Goal: Task Accomplishment & Management: Manage account settings

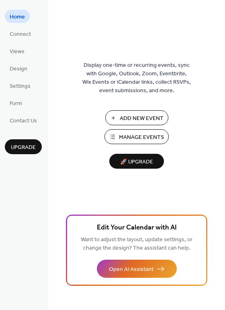
click at [143, 138] on span "Manage Events" at bounding box center [141, 137] width 45 height 8
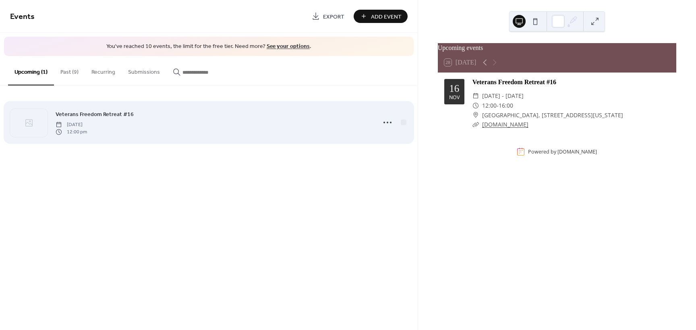
click at [79, 116] on span "Veterans Freedom Retreat #16" at bounding box center [95, 114] width 78 height 8
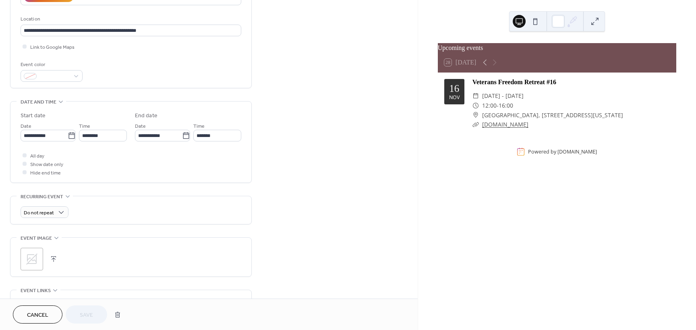
scroll to position [201, 0]
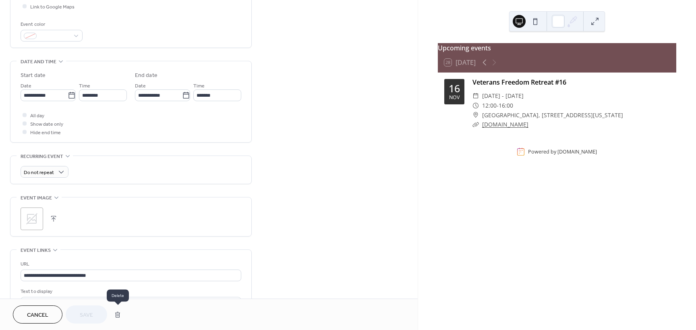
click at [118, 316] on button "button" at bounding box center [117, 314] width 14 height 16
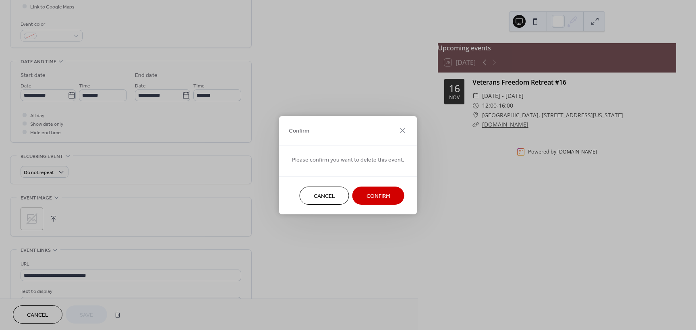
click at [374, 196] on span "Confirm" at bounding box center [378, 196] width 24 height 8
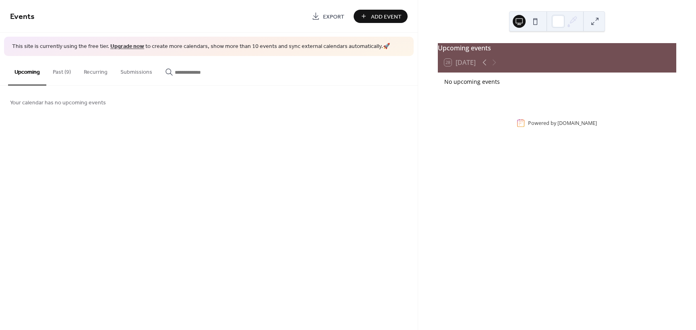
click at [64, 72] on button "Past (9)" at bounding box center [61, 70] width 31 height 29
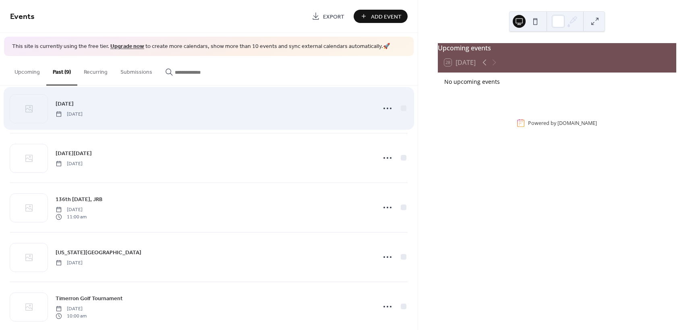
scroll to position [225, 0]
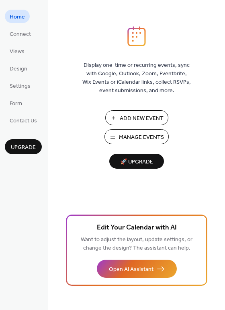
click at [132, 119] on span "Add New Event" at bounding box center [142, 118] width 44 height 8
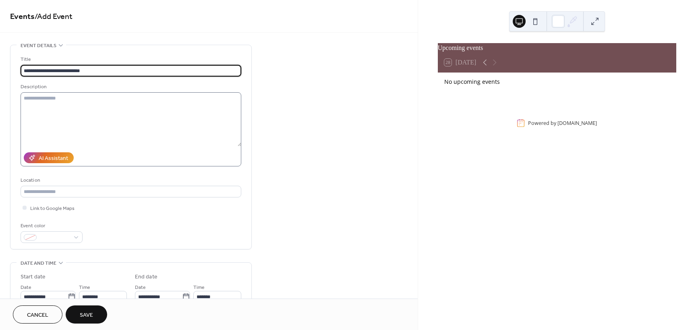
type input "**********"
click at [41, 99] on textarea at bounding box center [131, 119] width 221 height 54
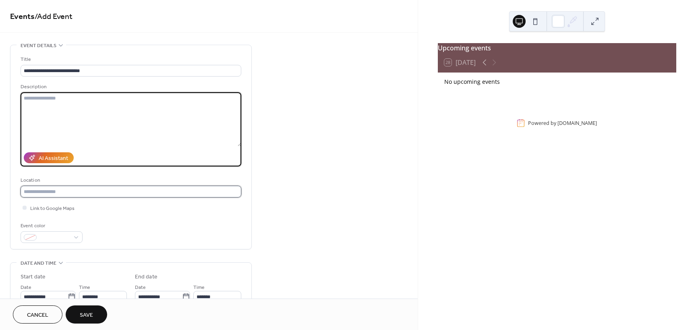
click at [42, 190] on input "text" at bounding box center [131, 192] width 221 height 12
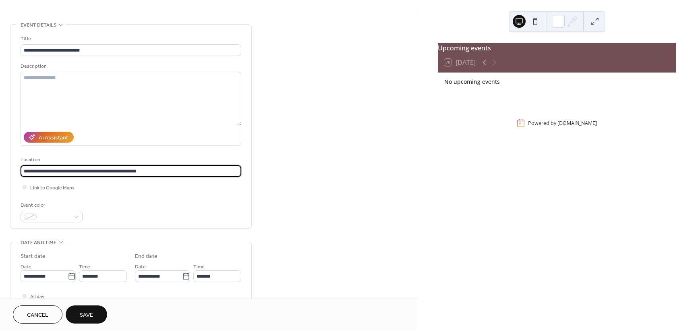
scroll to position [40, 0]
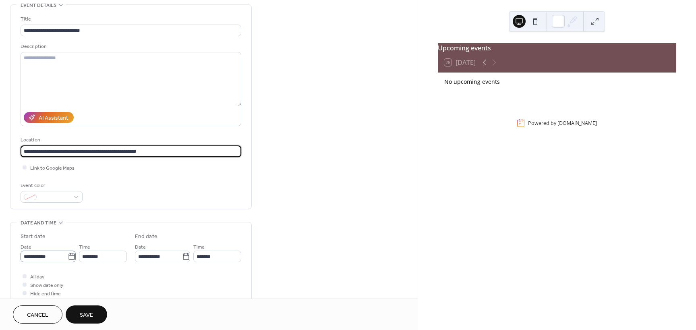
type input "**********"
click at [69, 256] on icon at bounding box center [72, 256] width 8 height 8
click at [68, 256] on input "**********" at bounding box center [44, 256] width 47 height 12
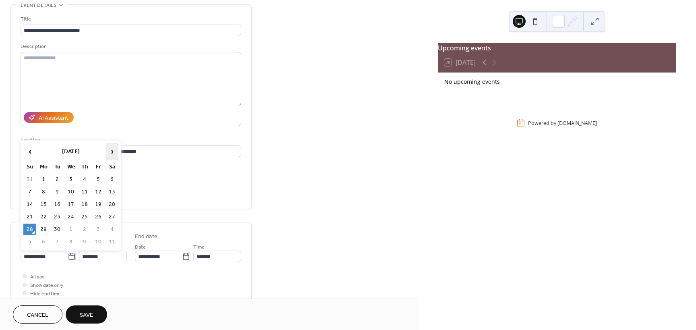
click at [111, 153] on span "›" at bounding box center [112, 151] width 12 height 16
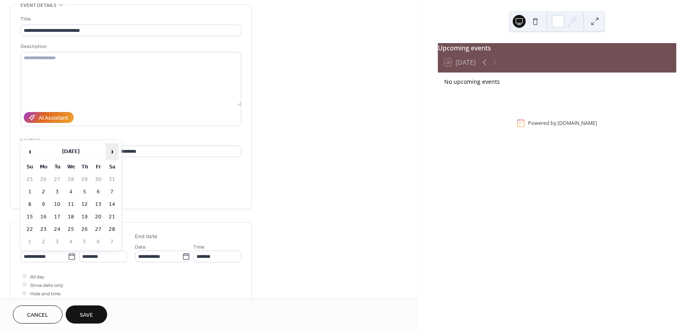
click at [111, 153] on span "›" at bounding box center [112, 151] width 12 height 16
click at [29, 215] on td "15" at bounding box center [29, 217] width 13 height 12
type input "**********"
click at [186, 255] on icon at bounding box center [186, 256] width 6 height 6
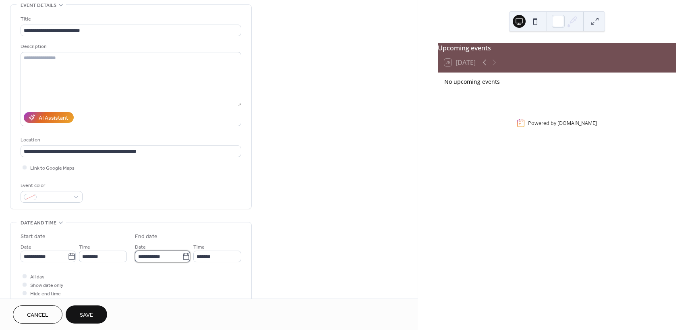
click at [182, 255] on input "**********" at bounding box center [158, 256] width 47 height 12
click at [143, 226] on td "22" at bounding box center [144, 229] width 13 height 12
type input "**********"
click at [200, 256] on input "*******" at bounding box center [217, 256] width 48 height 12
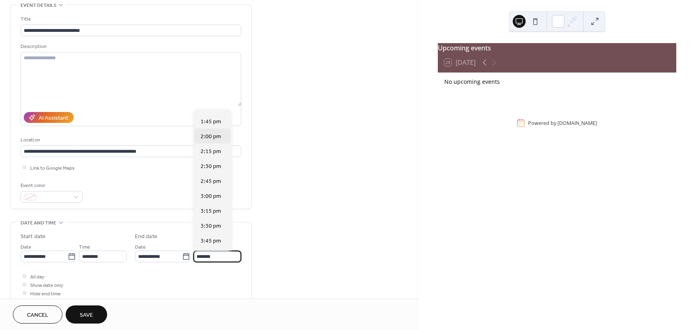
scroll to position [855, 0]
click at [211, 213] on span "4:00 pm" at bounding box center [211, 216] width 21 height 8
type input "*******"
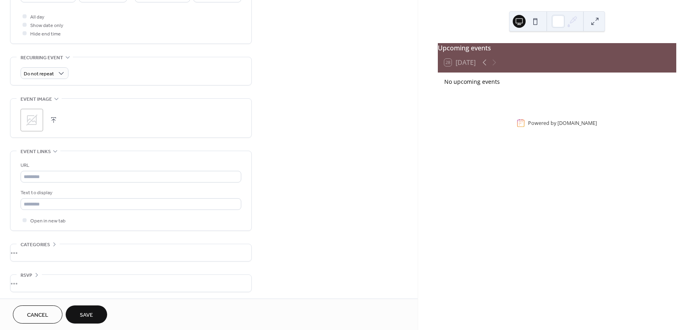
scroll to position [302, 0]
click at [27, 251] on div "•••" at bounding box center [130, 250] width 241 height 17
click at [335, 236] on div "**********" at bounding box center [209, 37] width 418 height 588
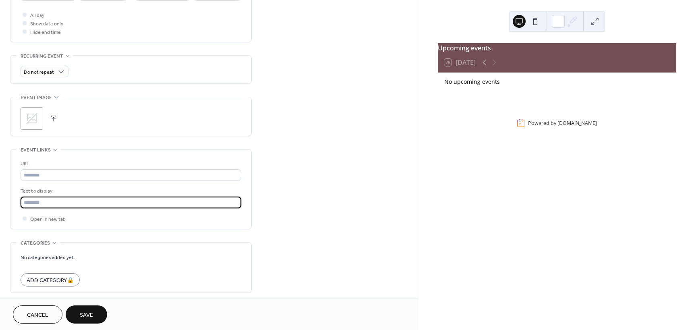
click at [69, 206] on input "text" at bounding box center [131, 202] width 221 height 12
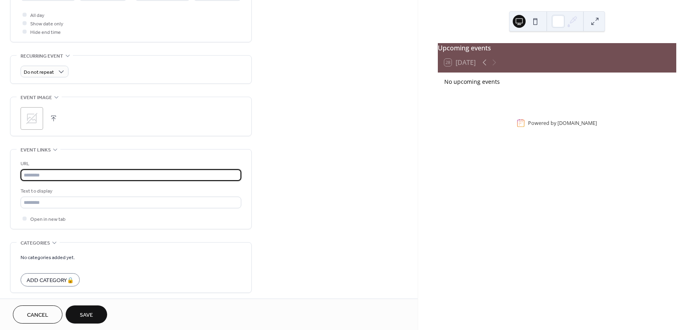
click at [58, 174] on input "text" at bounding box center [131, 175] width 221 height 12
type input "**********"
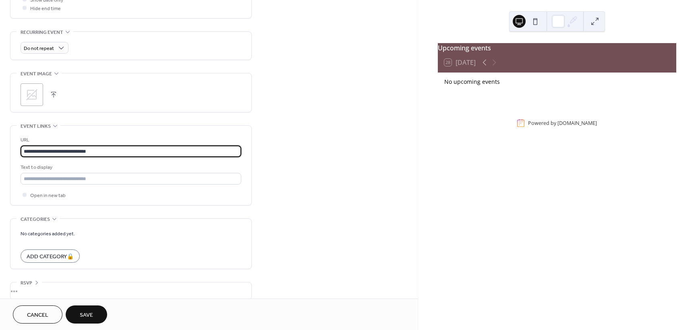
scroll to position [335, 0]
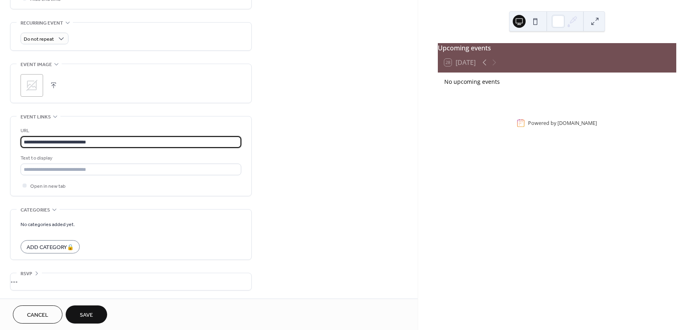
click at [84, 314] on span "Save" at bounding box center [86, 315] width 13 height 8
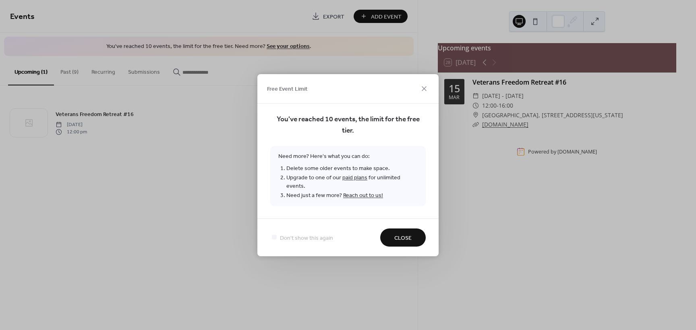
click at [403, 234] on span "Close" at bounding box center [402, 238] width 17 height 8
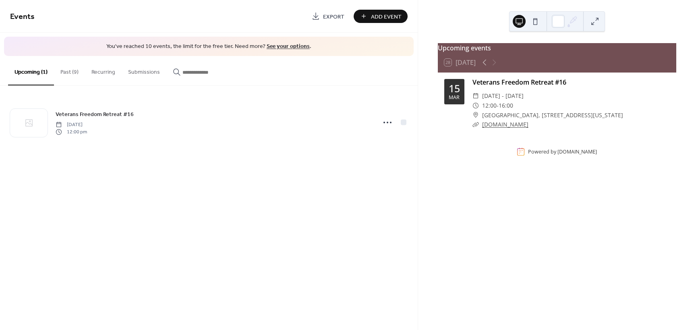
click at [72, 74] on button "Past (9)" at bounding box center [69, 70] width 31 height 29
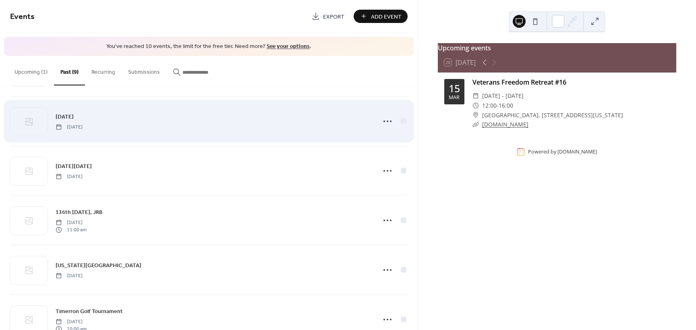
scroll to position [225, 0]
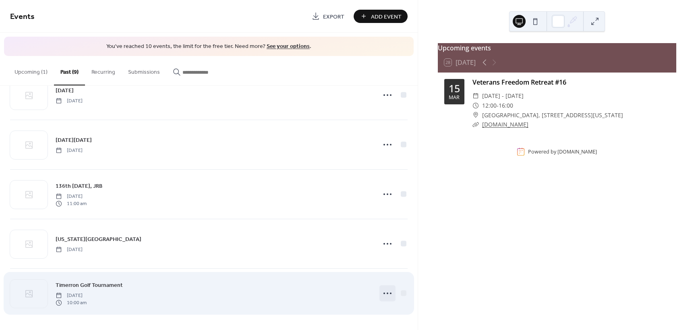
click at [383, 291] on icon at bounding box center [387, 293] width 13 height 13
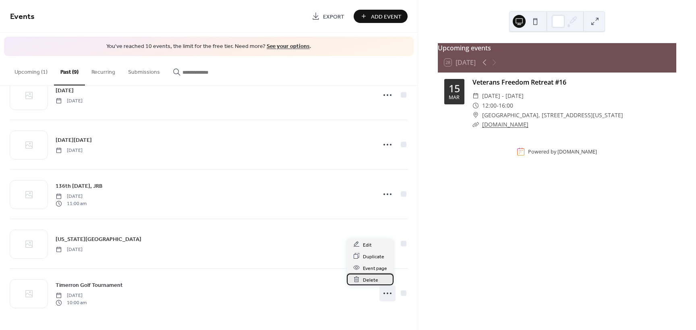
click at [373, 279] on span "Delete" at bounding box center [370, 279] width 15 height 8
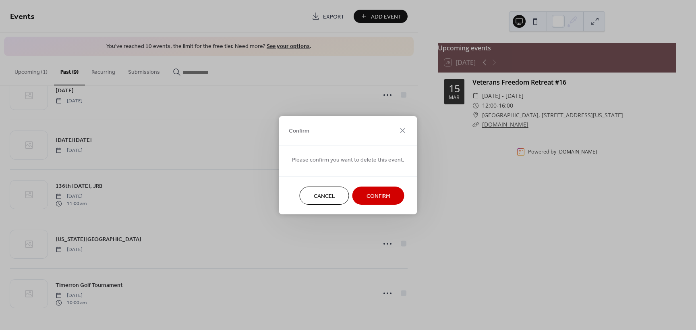
click at [368, 199] on span "Confirm" at bounding box center [378, 196] width 24 height 8
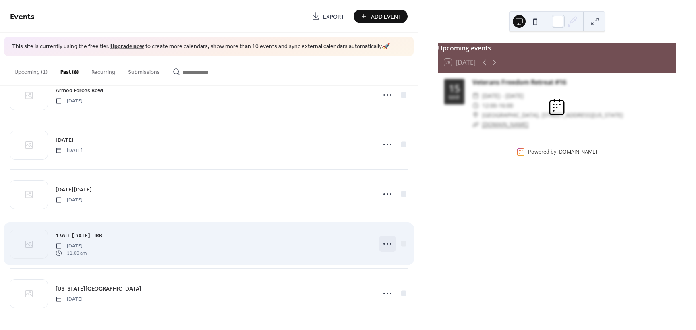
scroll to position [176, 0]
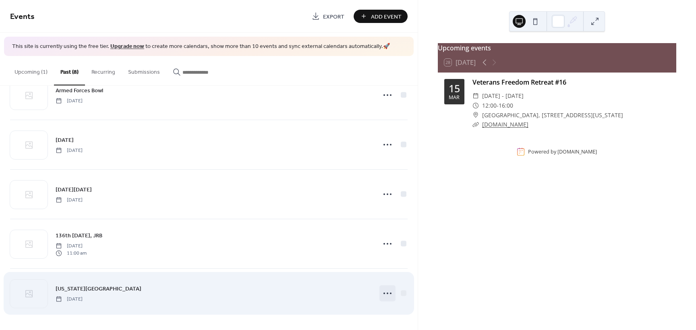
click at [386, 292] on icon at bounding box center [387, 293] width 13 height 13
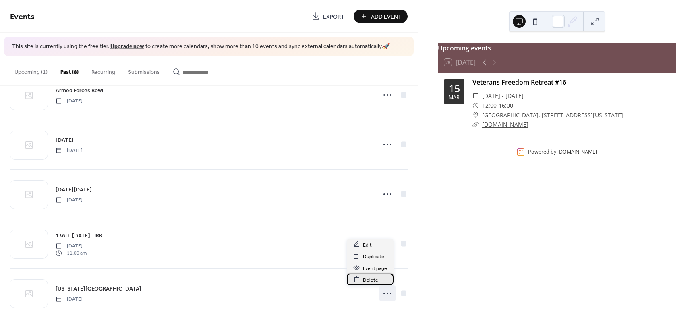
click at [368, 280] on span "Delete" at bounding box center [370, 279] width 15 height 8
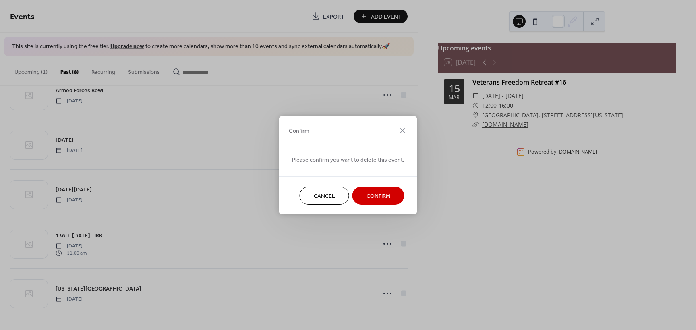
click at [370, 195] on span "Confirm" at bounding box center [378, 196] width 24 height 8
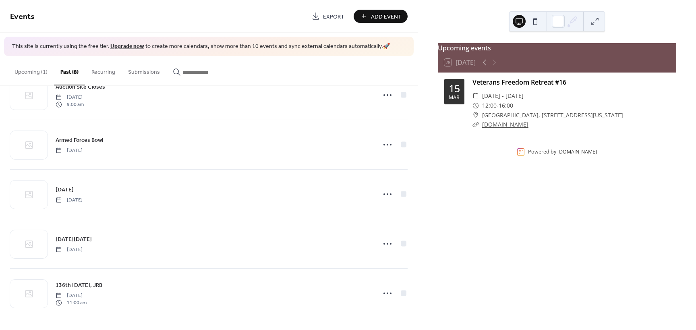
scroll to position [126, 0]
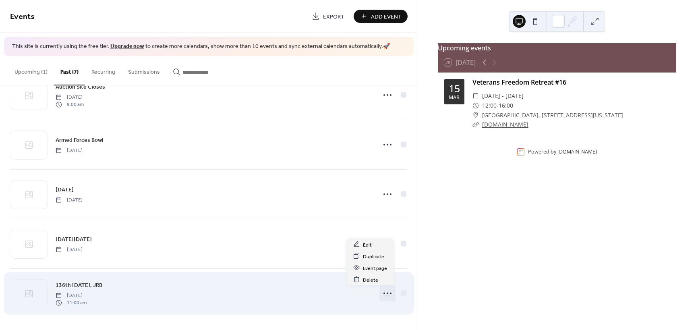
click at [385, 291] on icon at bounding box center [387, 293] width 13 height 13
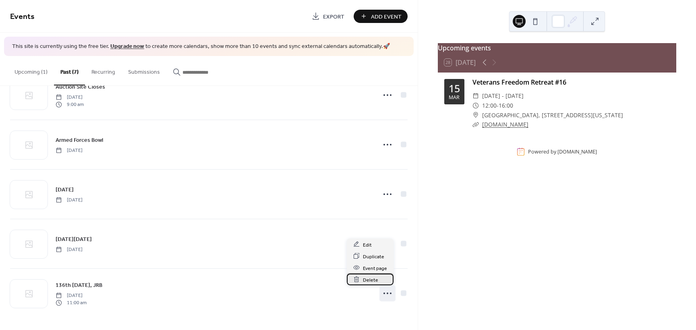
click at [369, 280] on span "Delete" at bounding box center [370, 279] width 15 height 8
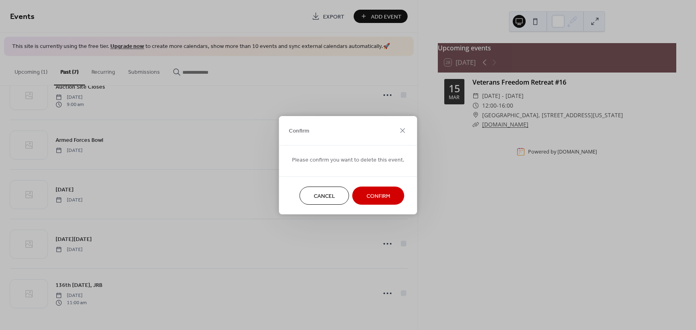
click at [379, 195] on span "Confirm" at bounding box center [378, 196] width 24 height 8
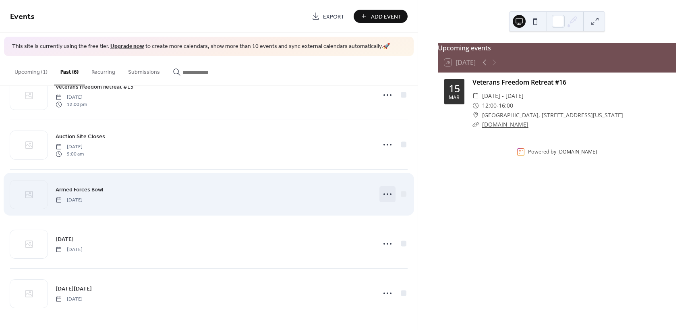
scroll to position [77, 0]
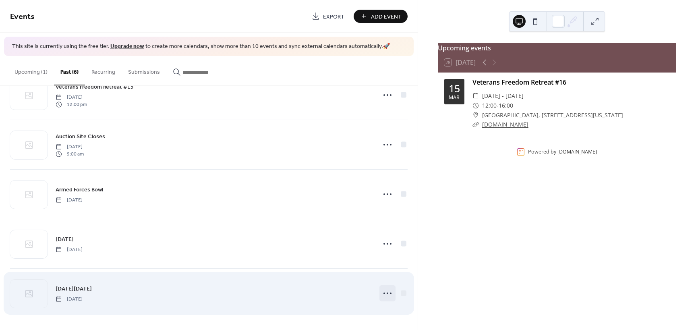
click at [384, 291] on icon at bounding box center [387, 293] width 13 height 13
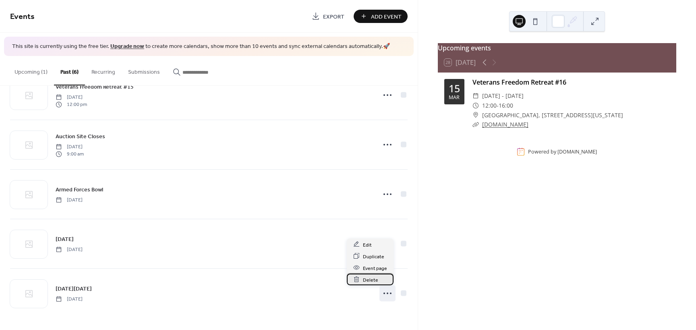
click at [368, 278] on span "Delete" at bounding box center [370, 279] width 15 height 8
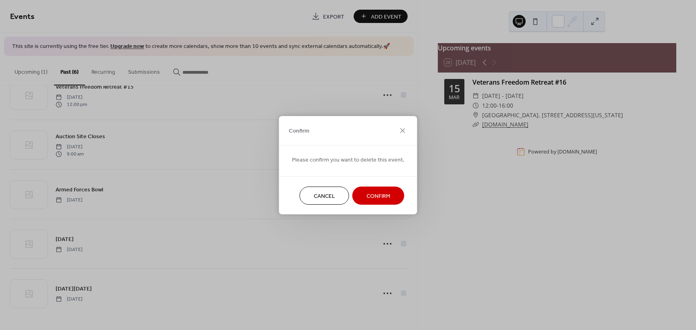
click at [378, 194] on span "Confirm" at bounding box center [378, 196] width 24 height 8
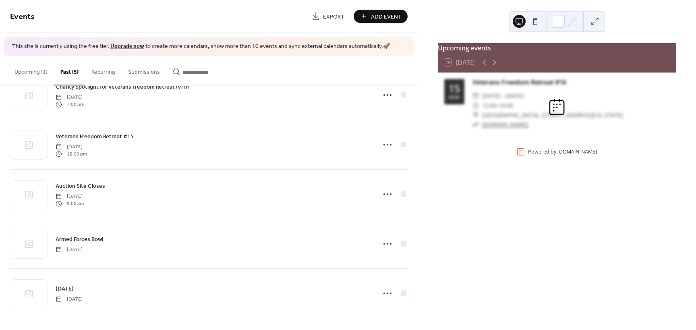
scroll to position [27, 0]
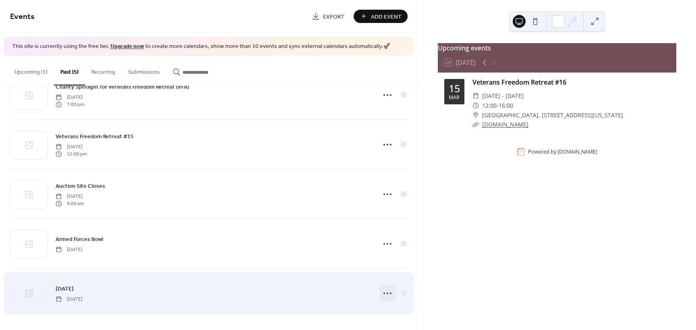
click at [383, 293] on icon at bounding box center [387, 293] width 13 height 13
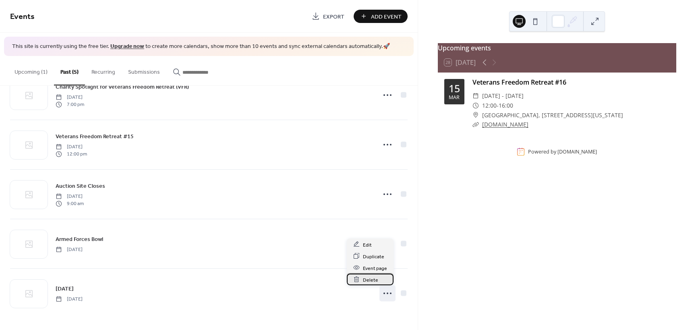
click at [364, 280] on span "Delete" at bounding box center [370, 279] width 15 height 8
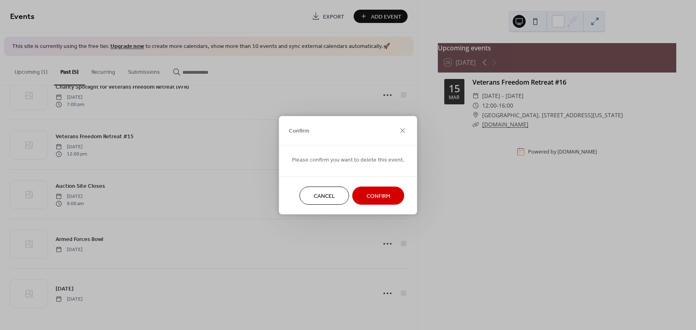
click at [370, 197] on span "Confirm" at bounding box center [378, 196] width 24 height 8
